Goal: Transaction & Acquisition: Purchase product/service

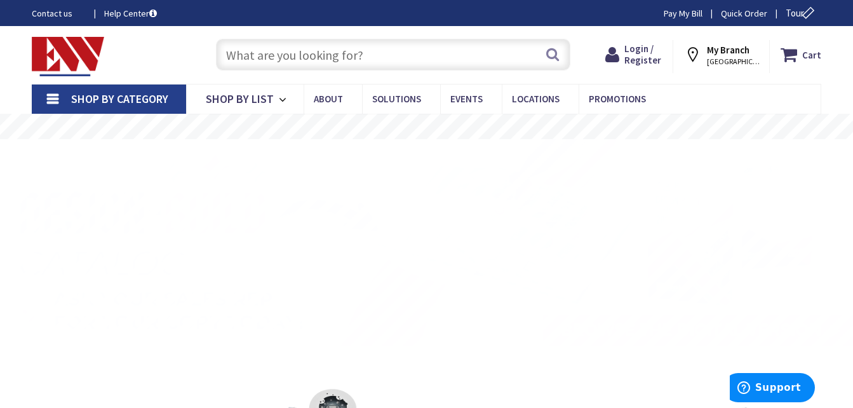
click at [280, 60] on input "text" at bounding box center [393, 55] width 355 height 32
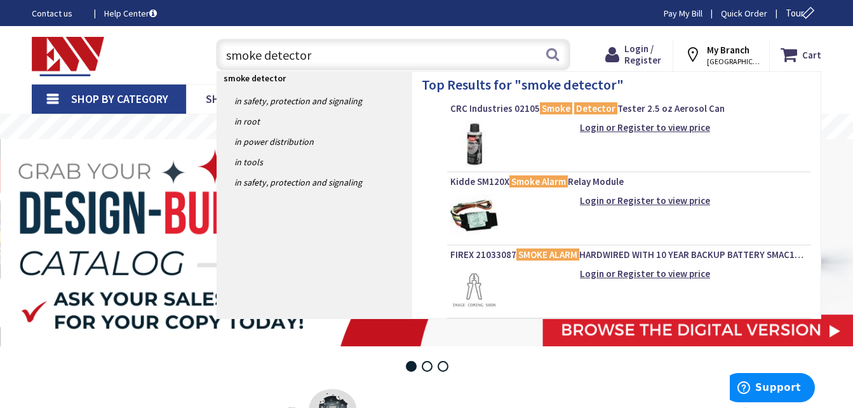
type input "smoke detectors"
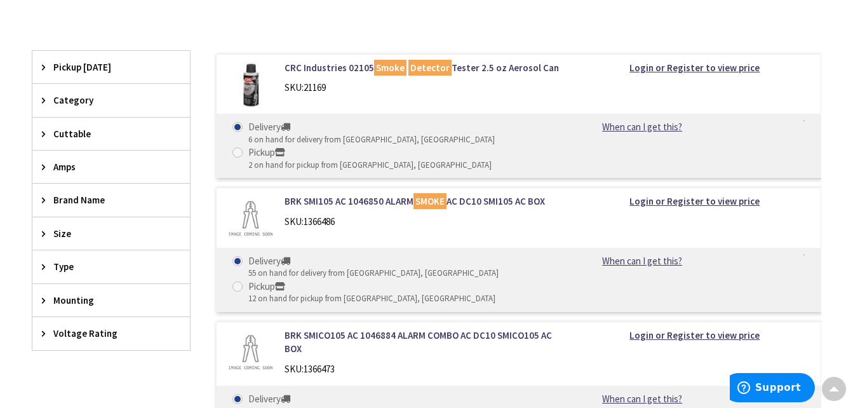
scroll to position [302, 0]
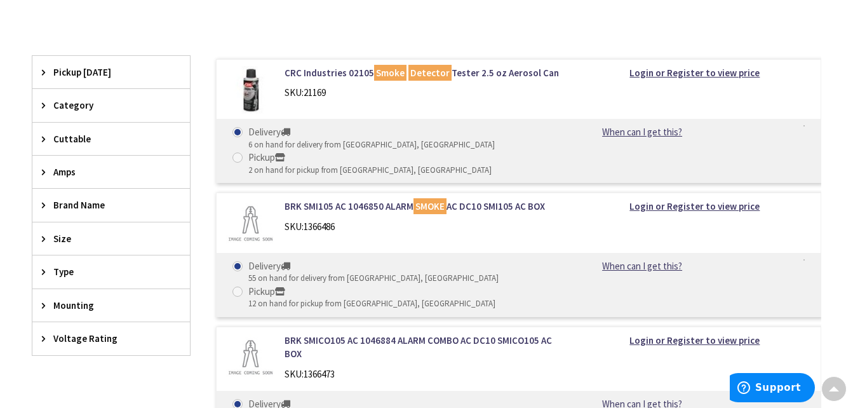
click at [83, 105] on span "Category" at bounding box center [105, 104] width 104 height 13
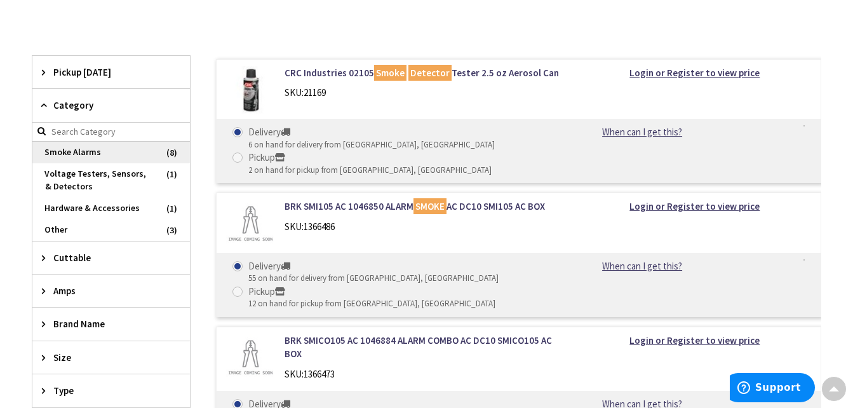
click at [87, 153] on span "Smoke Alarms" at bounding box center [111, 153] width 158 height 22
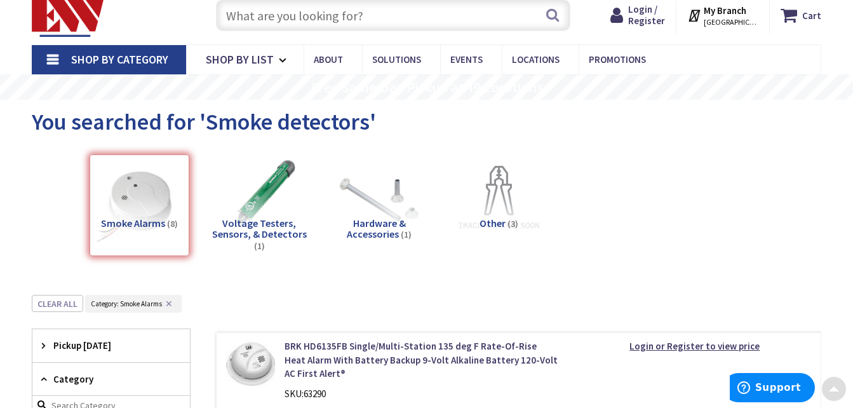
scroll to position [0, 0]
